Goal: Task Accomplishment & Management: Manage account settings

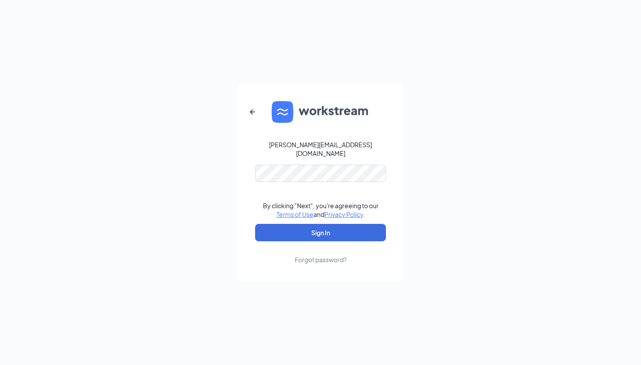
click at [320, 228] on button "Sign In" at bounding box center [320, 232] width 131 height 17
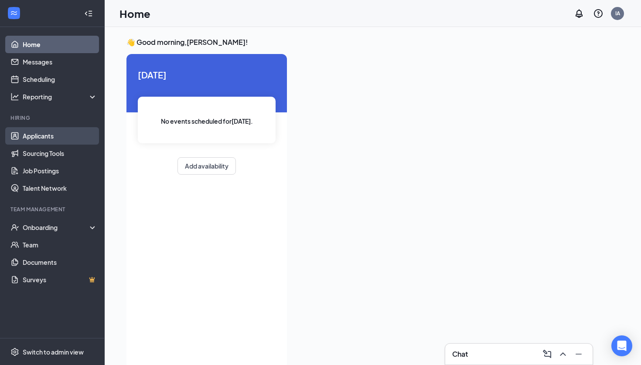
click at [51, 138] on link "Applicants" at bounding box center [60, 135] width 75 height 17
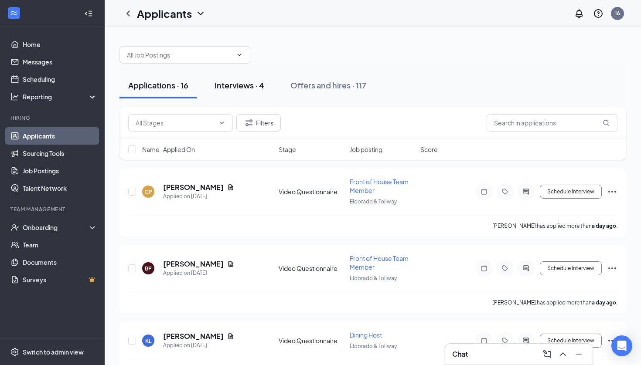
click at [238, 95] on button "Interviews · 4" at bounding box center [239, 85] width 67 height 26
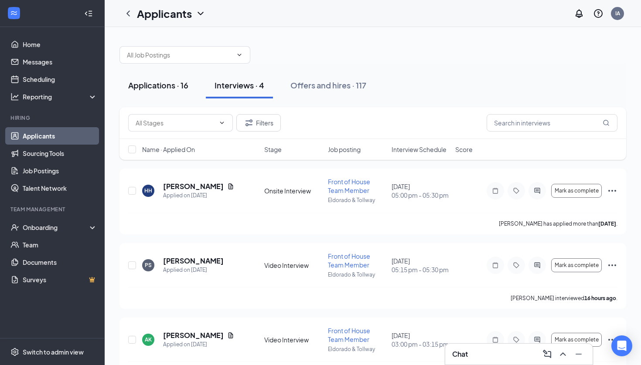
click at [166, 90] on div "Applications · 16" at bounding box center [158, 85] width 60 height 11
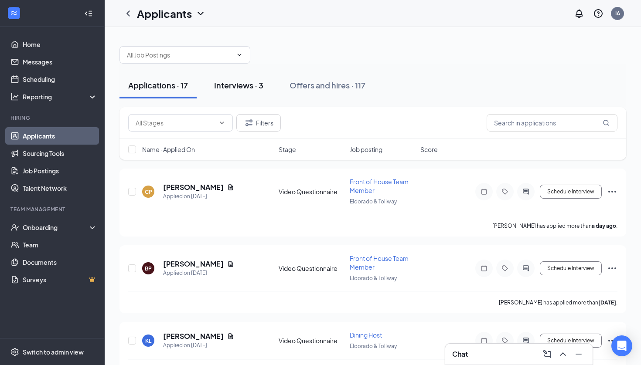
click at [241, 91] on button "Interviews · 3" at bounding box center [238, 85] width 67 height 26
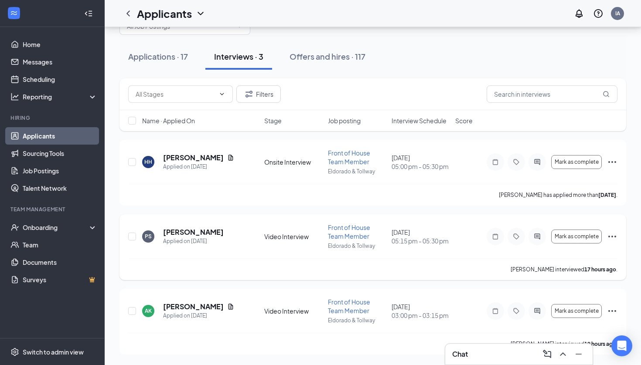
scroll to position [29, 0]
click at [182, 53] on div "Applications · 17" at bounding box center [158, 56] width 60 height 11
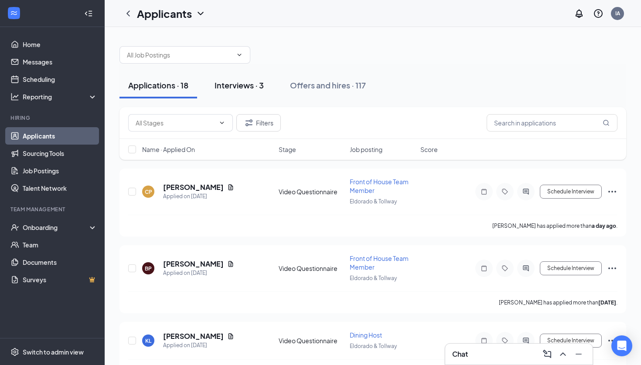
click at [255, 81] on div "Interviews · 3" at bounding box center [238, 85] width 49 height 11
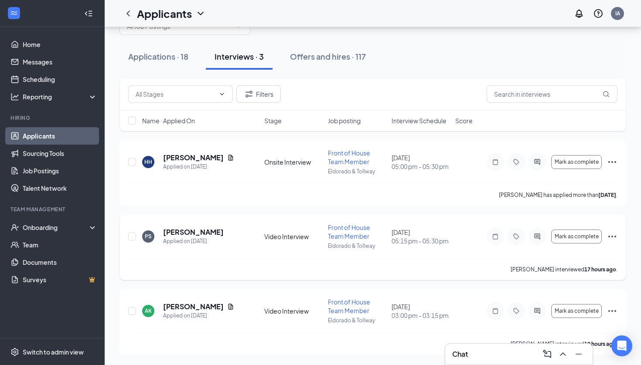
scroll to position [29, 0]
click at [147, 58] on div "Applications · 18" at bounding box center [158, 56] width 60 height 11
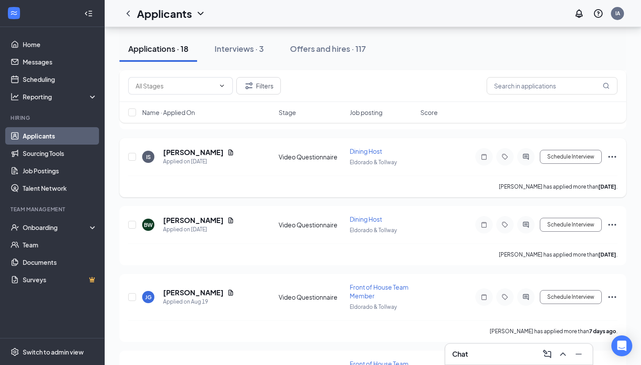
scroll to position [941, 0]
click at [242, 52] on div "Interviews · 3" at bounding box center [238, 48] width 49 height 11
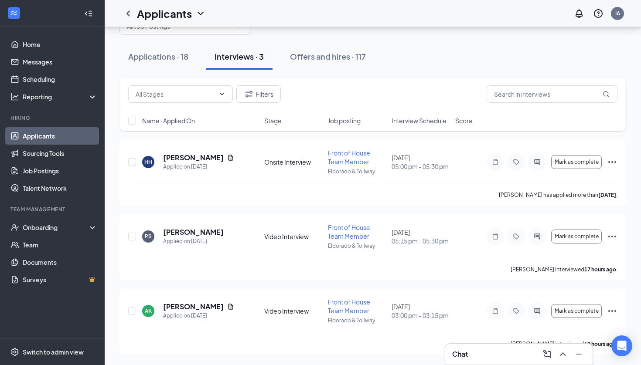
scroll to position [29, 0]
click at [182, 60] on div "Applications · 18" at bounding box center [158, 56] width 60 height 11
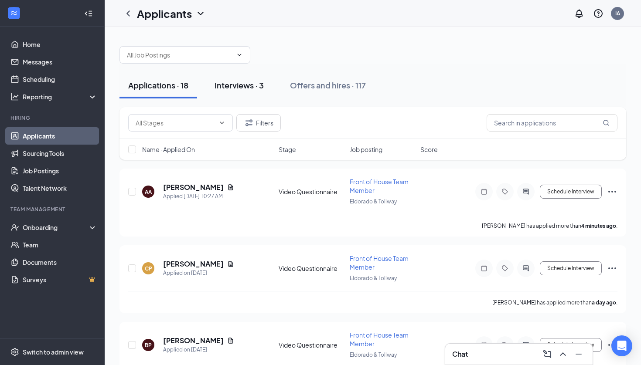
click at [233, 82] on div "Interviews · 3" at bounding box center [238, 85] width 49 height 11
